Goal: Transaction & Acquisition: Purchase product/service

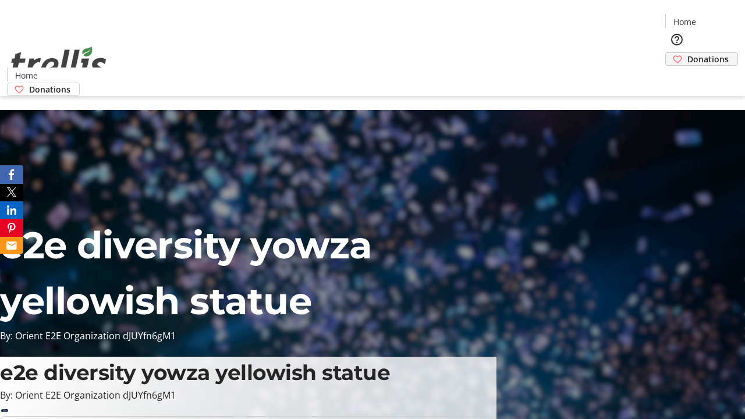
click at [687, 53] on span "Donations" at bounding box center [707, 59] width 41 height 12
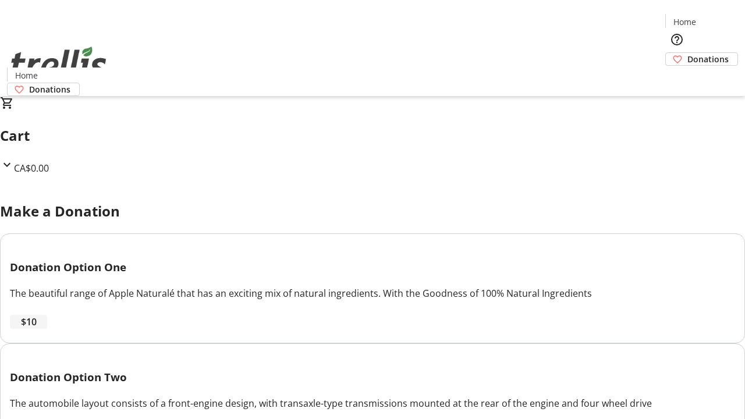
click at [37, 329] on span "$10" at bounding box center [29, 322] width 16 height 14
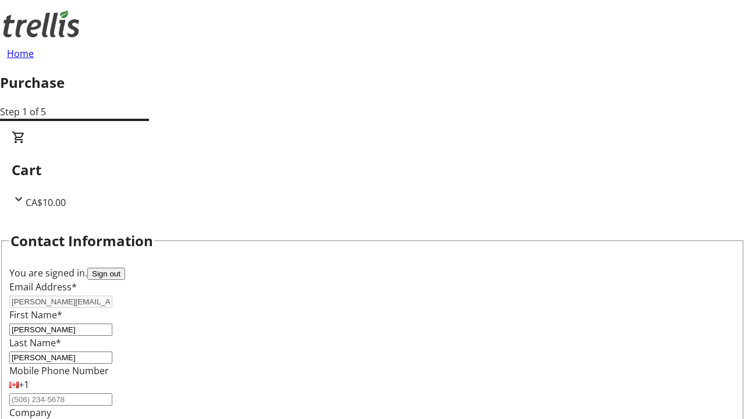
select select "CA"
select select "BC"
type input "Kelowna"
type input "V1Y 0C2"
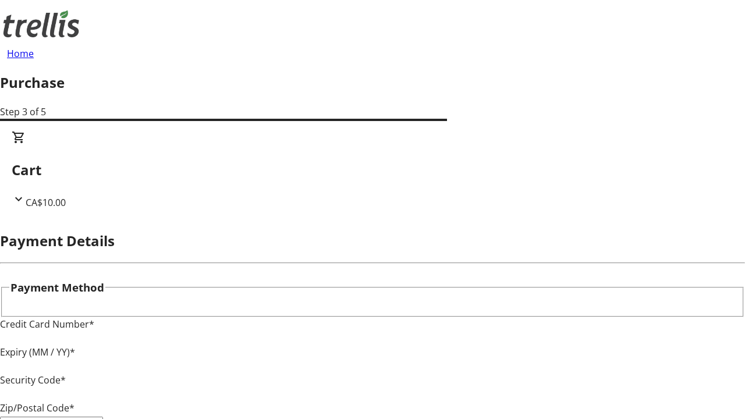
type input "V1Y 0C2"
